Goal: Find specific page/section: Find specific page/section

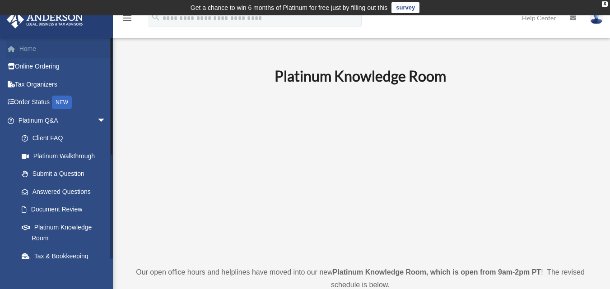
click at [28, 47] on link "Home" at bounding box center [62, 49] width 113 height 18
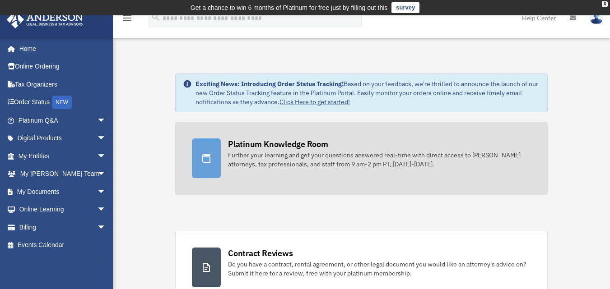
click at [268, 141] on div "Platinum Knowledge Room" at bounding box center [278, 144] width 100 height 11
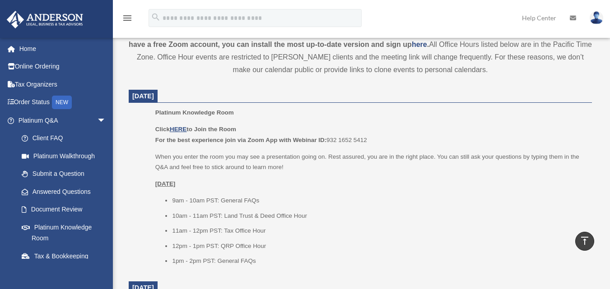
scroll to position [361, 0]
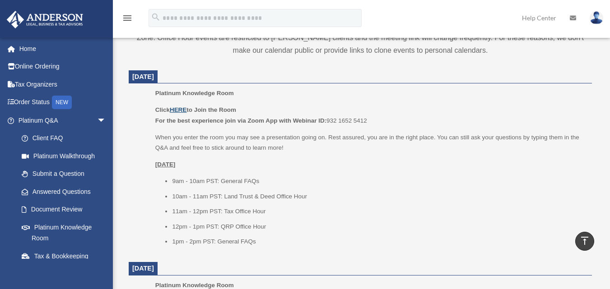
click at [176, 108] on u "HERE" at bounding box center [178, 110] width 17 height 7
